Goal: Task Accomplishment & Management: Use online tool/utility

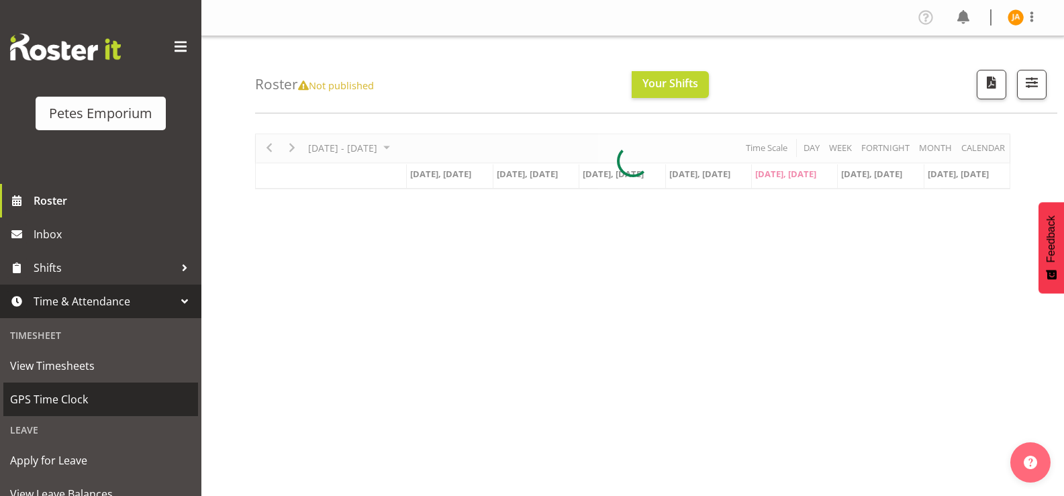
click at [71, 409] on span "GPS Time Clock" at bounding box center [100, 399] width 181 height 20
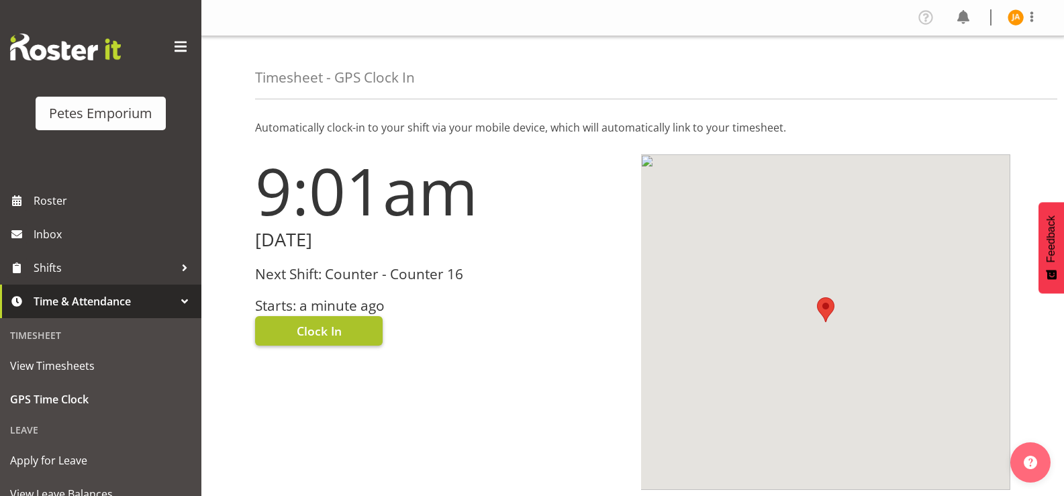
click at [340, 326] on span "Clock In" at bounding box center [319, 330] width 45 height 17
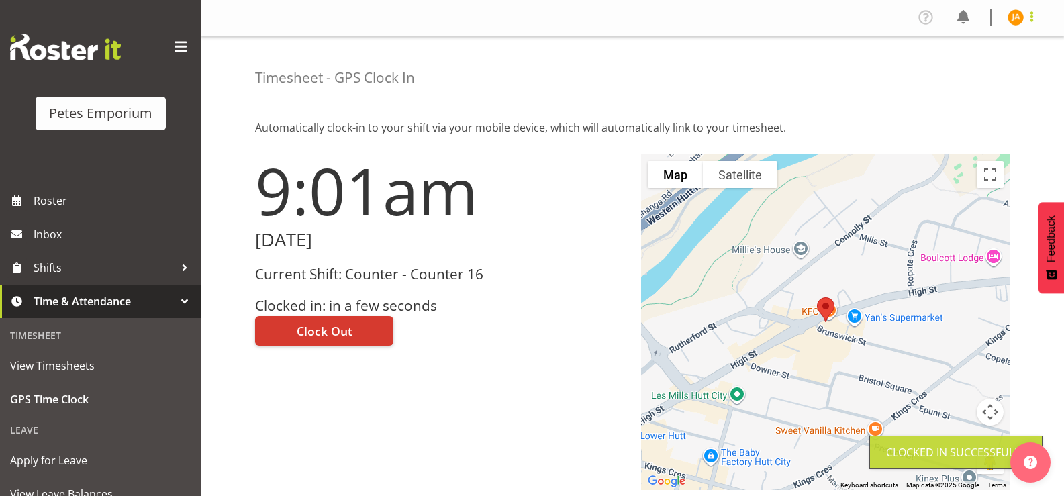
click at [1027, 23] on span at bounding box center [1032, 17] width 16 height 16
click at [987, 73] on link "Log Out" at bounding box center [975, 70] width 129 height 24
